Goal: Obtain resource: Download file/media

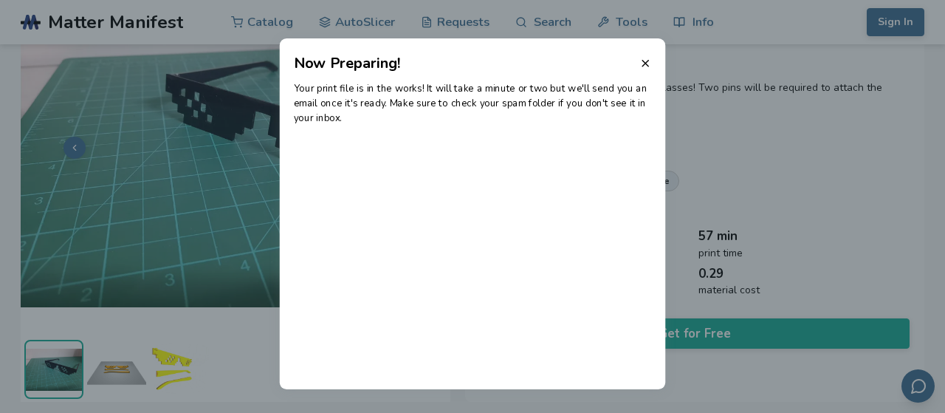
scroll to position [97, 0]
click at [644, 61] on line at bounding box center [645, 64] width 6 height 6
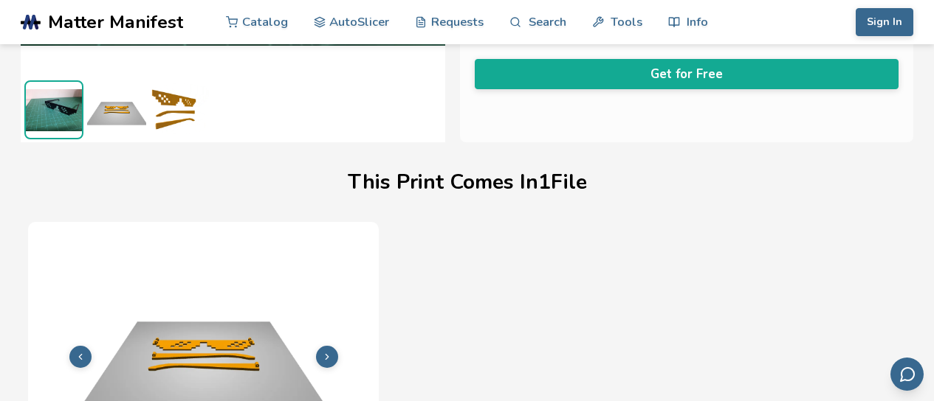
scroll to position [369, 0]
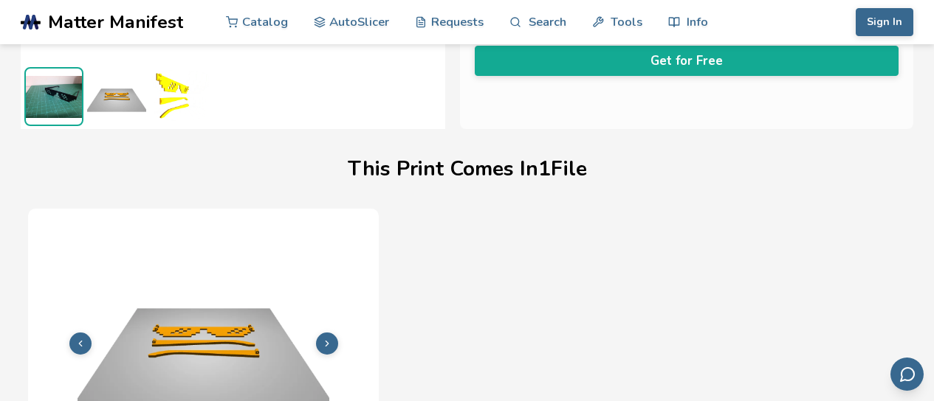
click at [168, 82] on img at bounding box center [179, 96] width 59 height 59
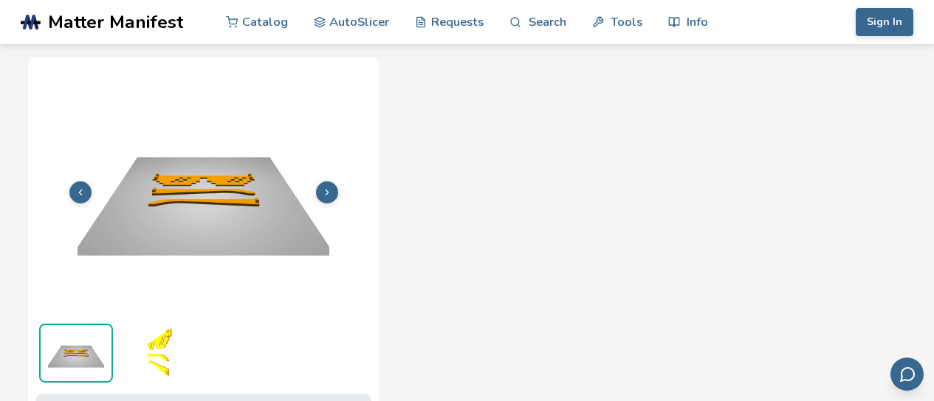
scroll to position [590, 0]
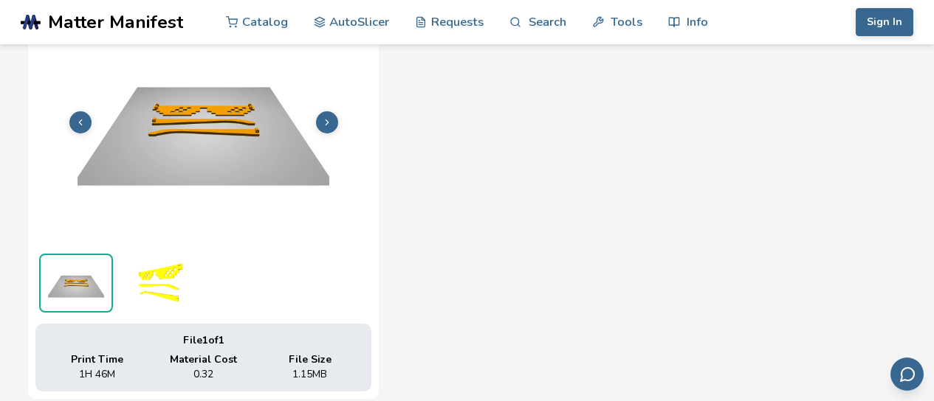
click at [331, 120] on icon at bounding box center [327, 122] width 10 height 10
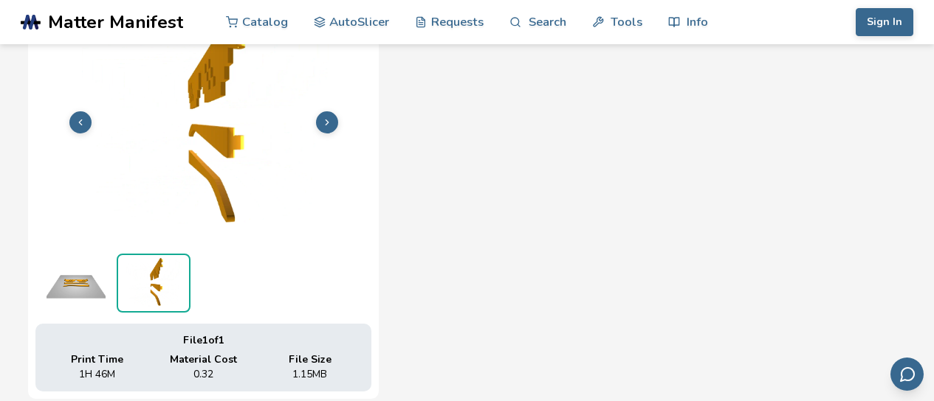
click at [331, 120] on icon at bounding box center [327, 122] width 10 height 10
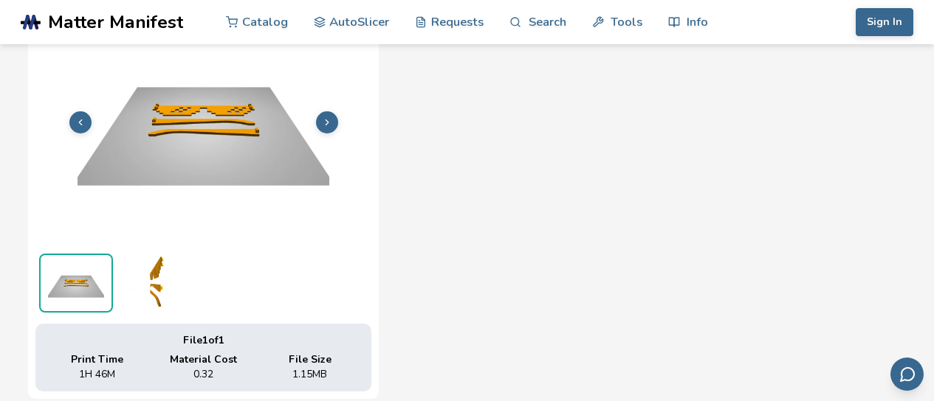
click at [331, 120] on icon at bounding box center [327, 122] width 10 height 10
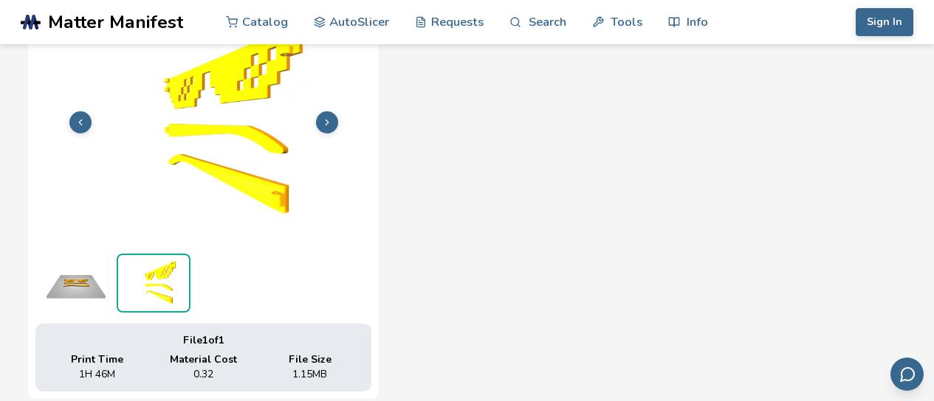
click at [331, 120] on icon at bounding box center [327, 122] width 10 height 10
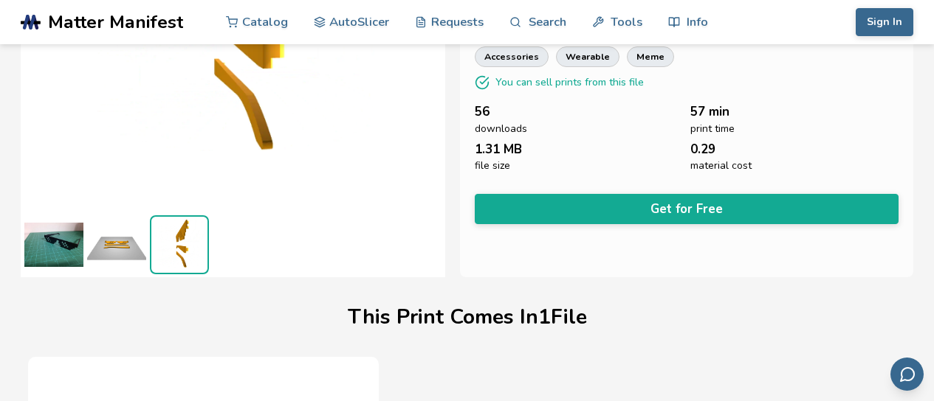
scroll to position [295, 0]
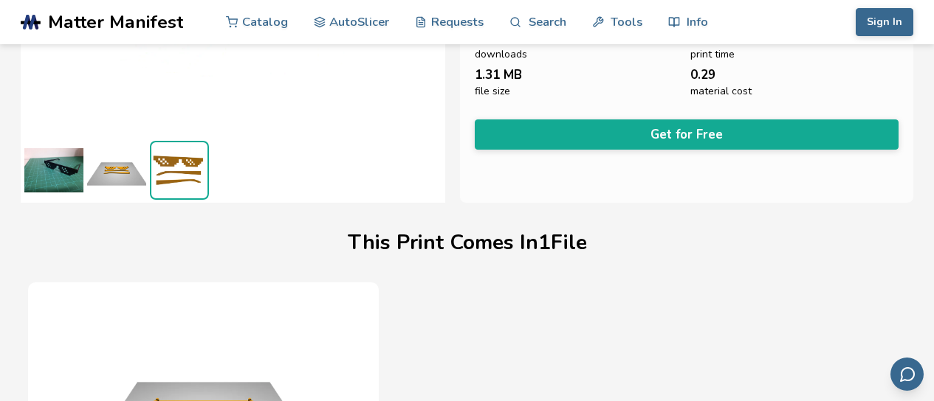
click at [58, 167] on img at bounding box center [53, 170] width 59 height 59
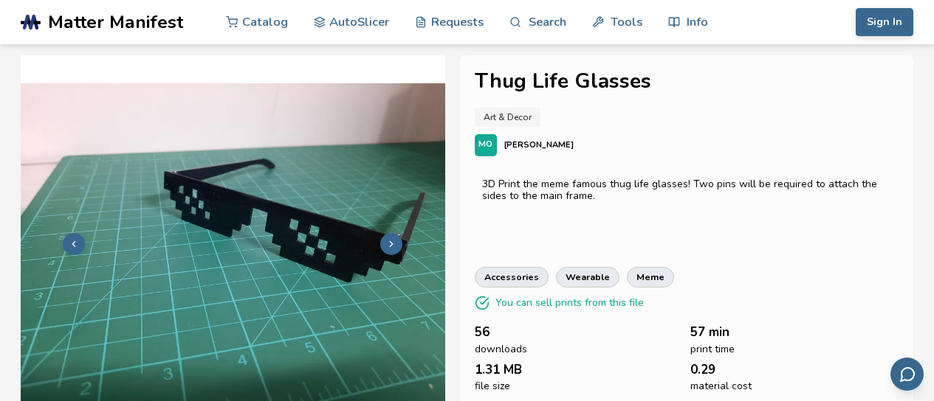
scroll to position [74, 0]
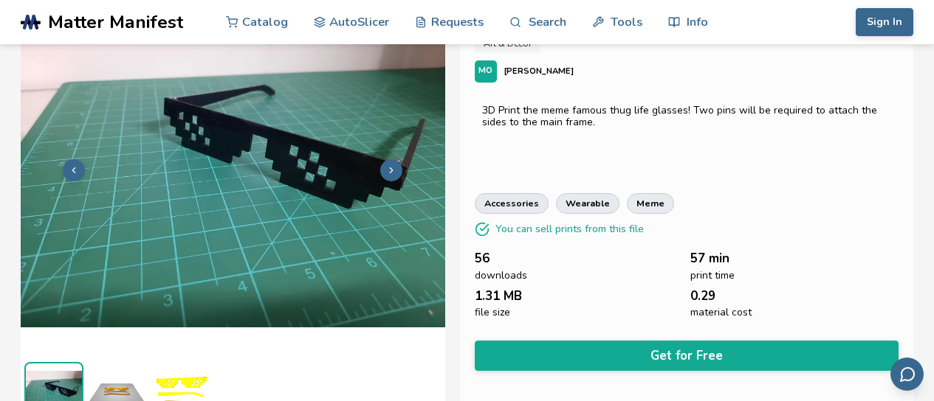
click at [392, 164] on button at bounding box center [391, 170] width 22 height 22
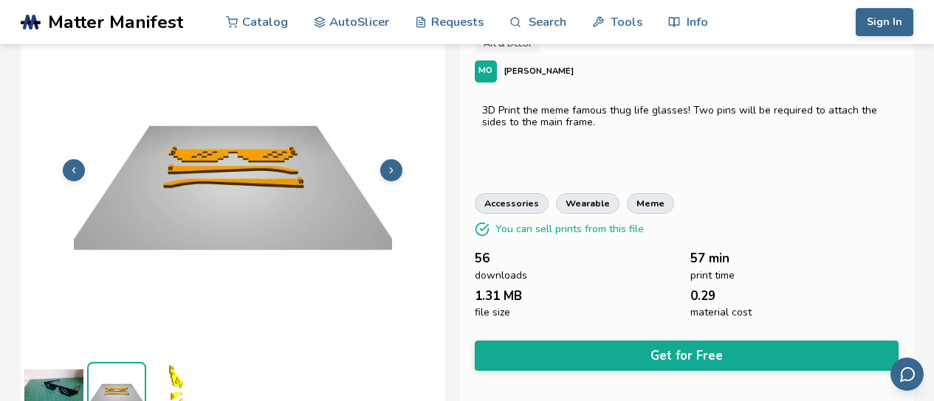
scroll to position [94, 0]
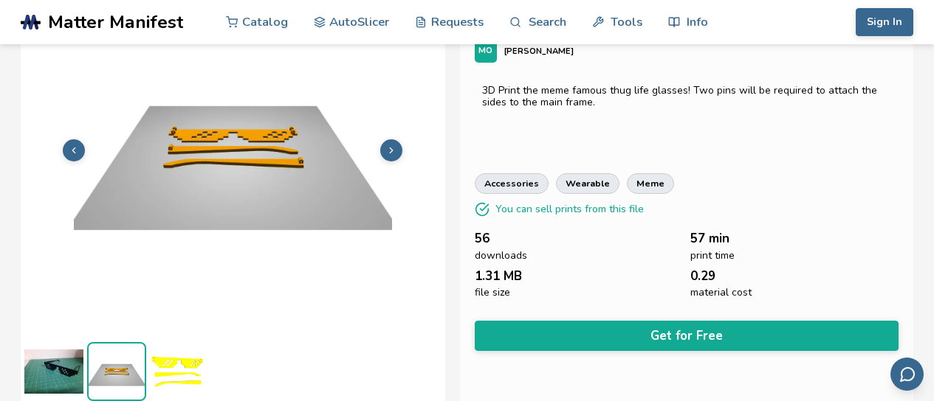
click at [393, 148] on icon at bounding box center [391, 150] width 10 height 10
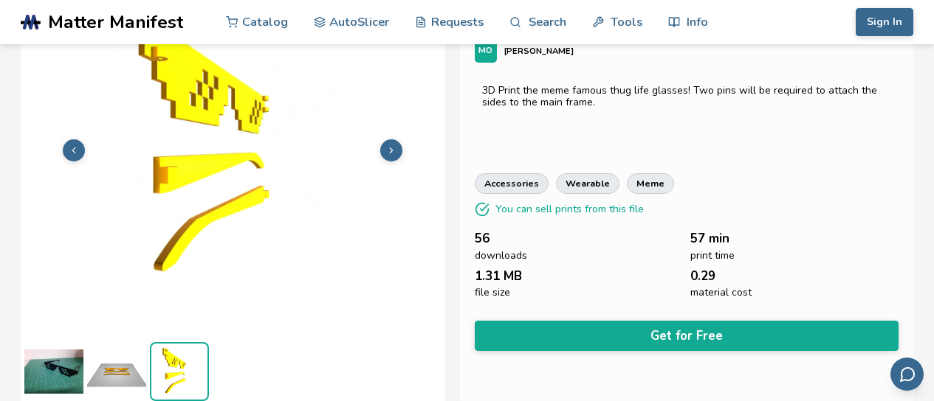
click at [393, 148] on icon at bounding box center [391, 150] width 10 height 10
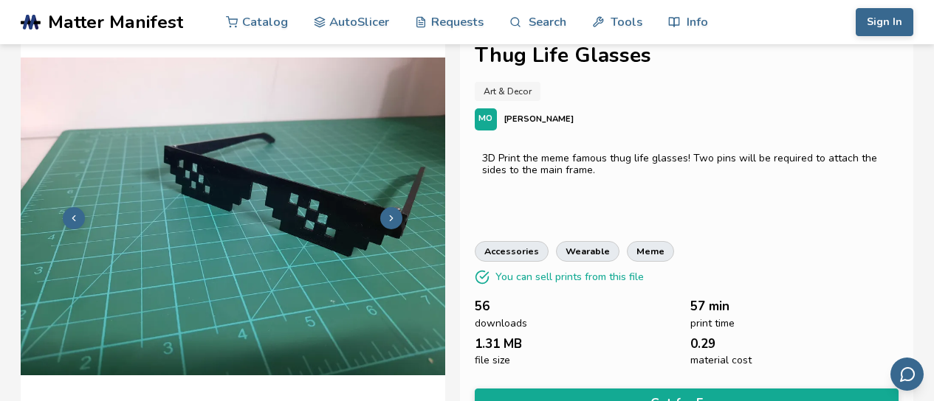
scroll to position [0, 0]
